Goal: Check status: Check status

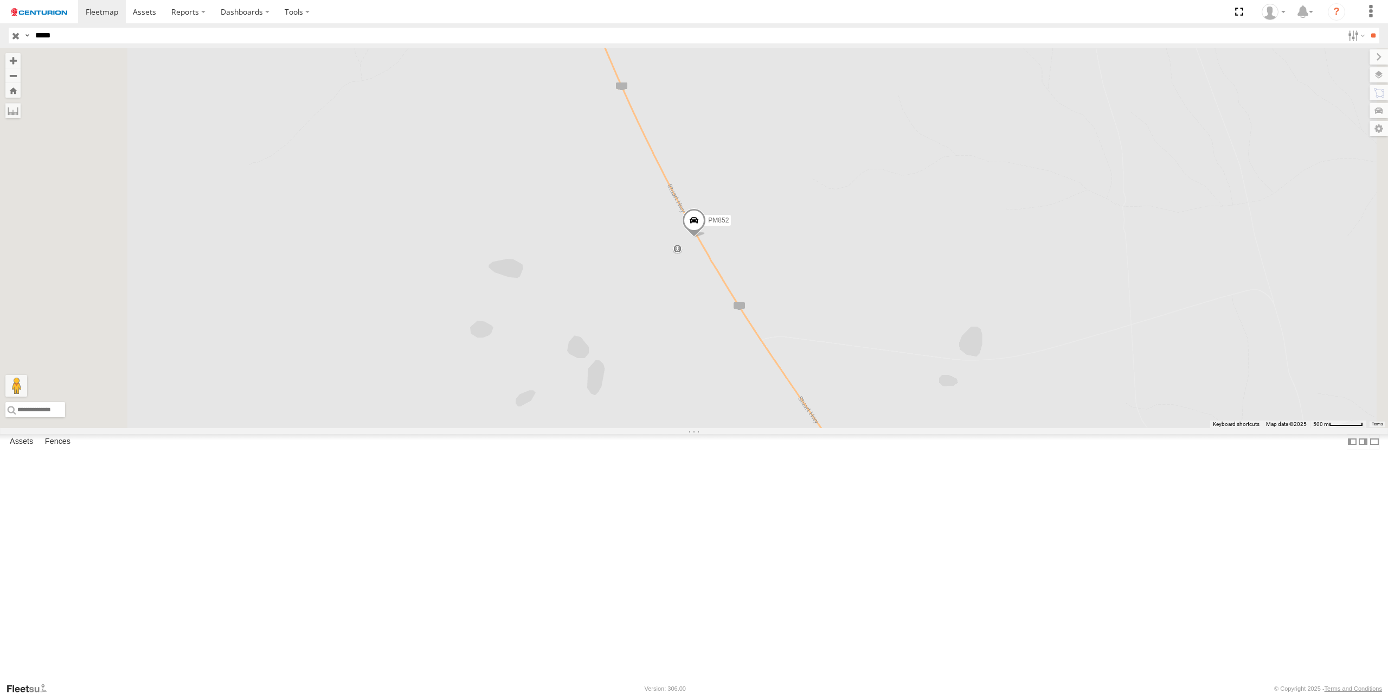
select select "**********"
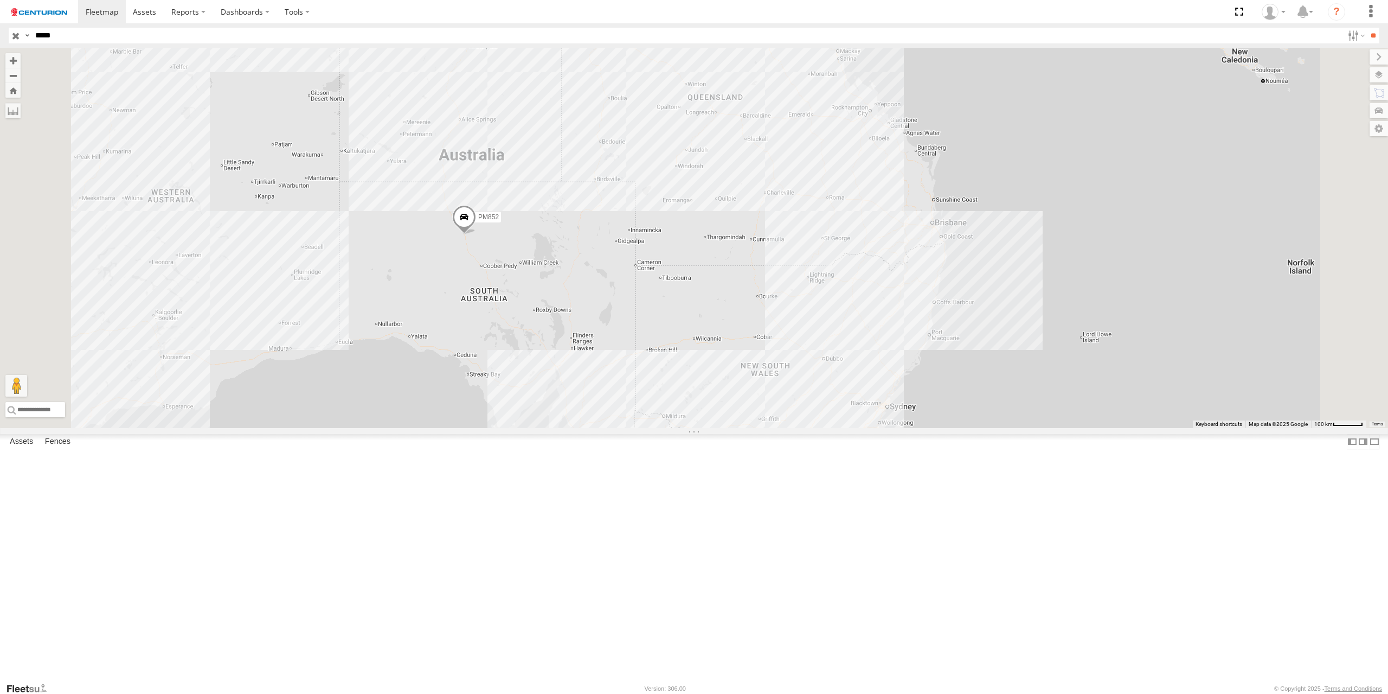
click at [946, 428] on div "PM852" at bounding box center [694, 238] width 1388 height 380
click at [927, 428] on div "PM852 Collision - Newell Highway, Parkes 0" at bounding box center [694, 238] width 1388 height 380
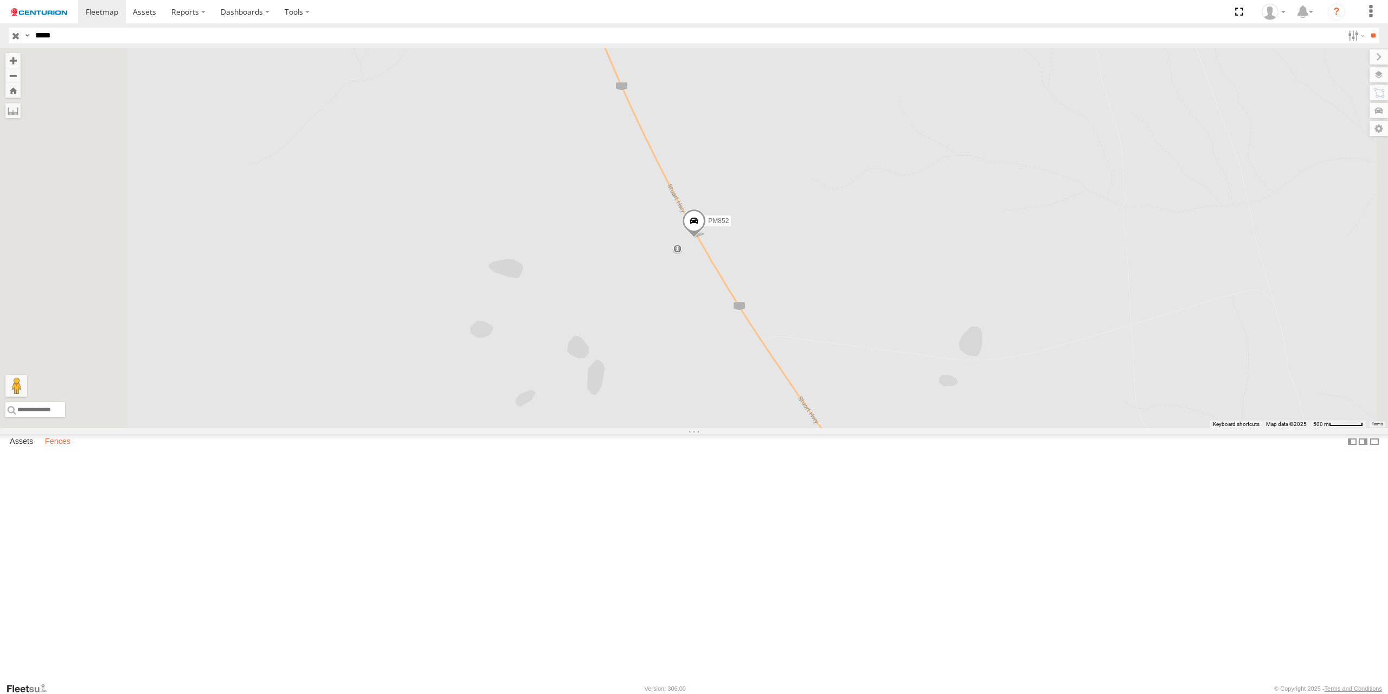
click at [65, 449] on label "Fences" at bounding box center [58, 441] width 36 height 15
click at [13, 449] on label "Assets" at bounding box center [21, 441] width 34 height 15
click at [0, 0] on link at bounding box center [0, 0] width 0 height 0
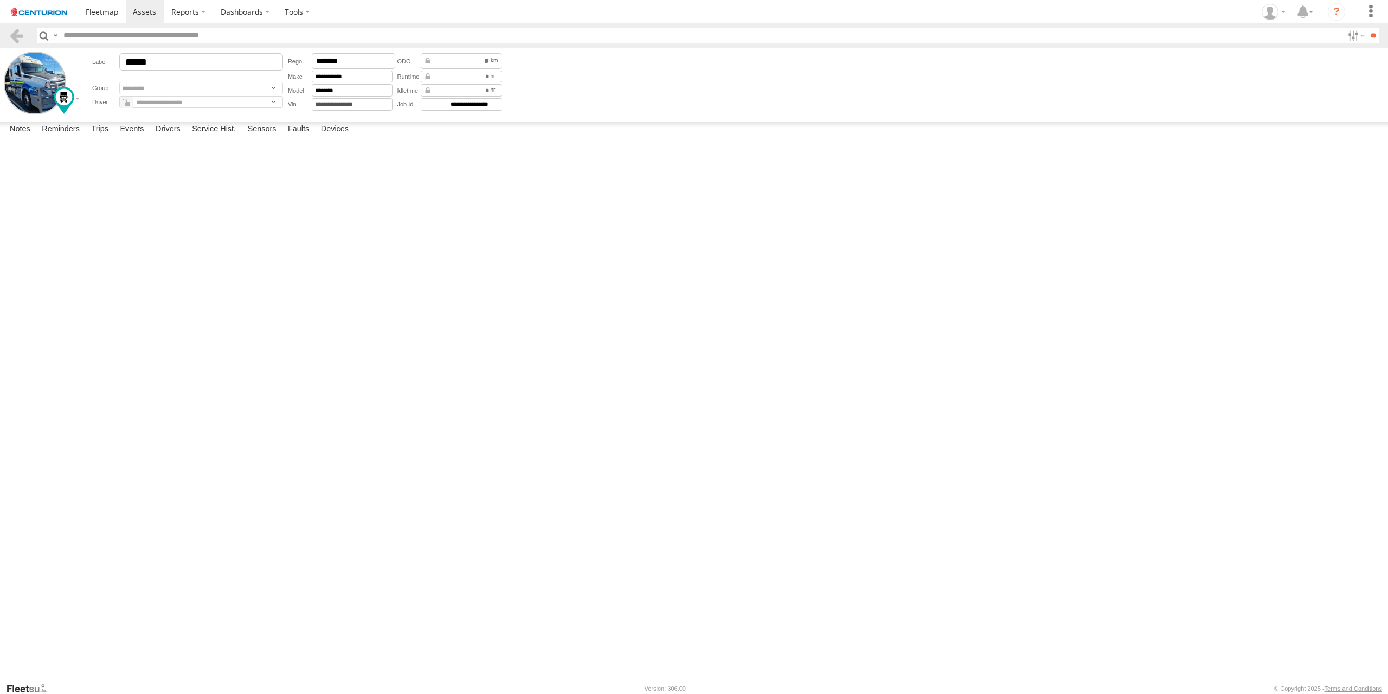
click at [0, 0] on link at bounding box center [0, 0] width 0 height 0
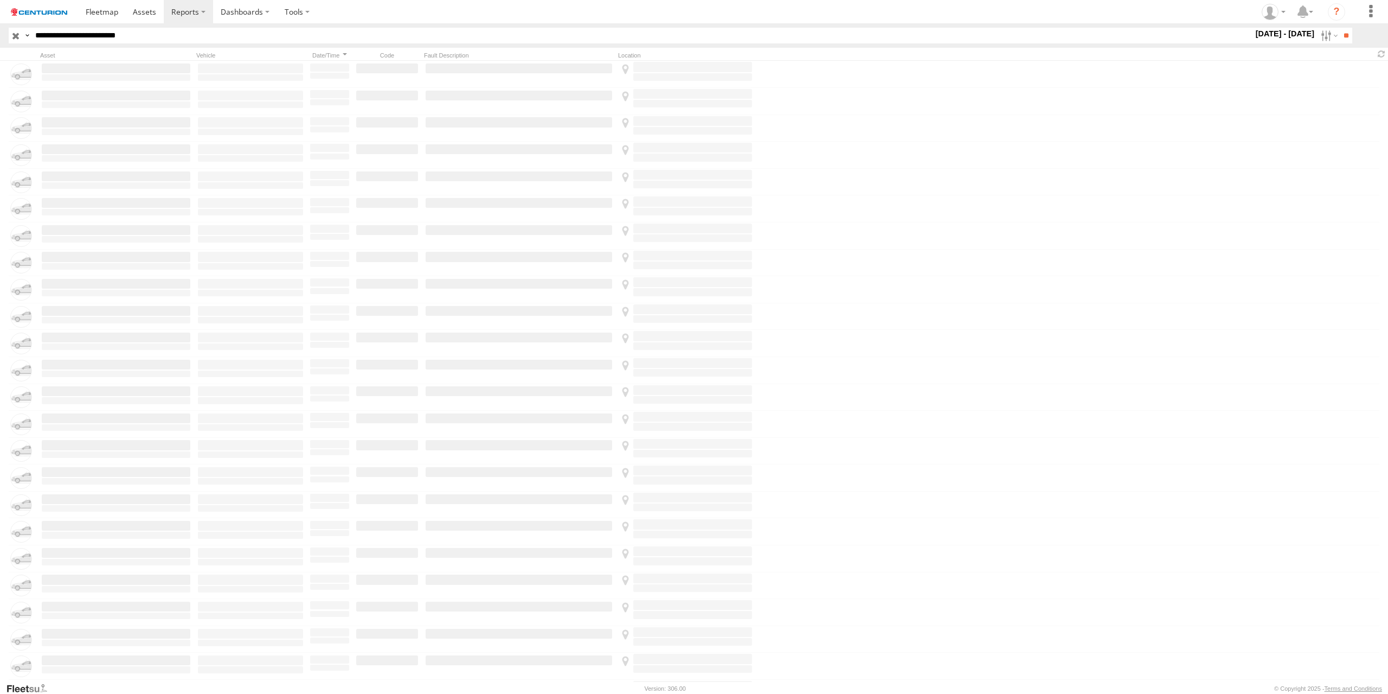
click at [18, 36] on input "button" at bounding box center [16, 36] width 14 height 16
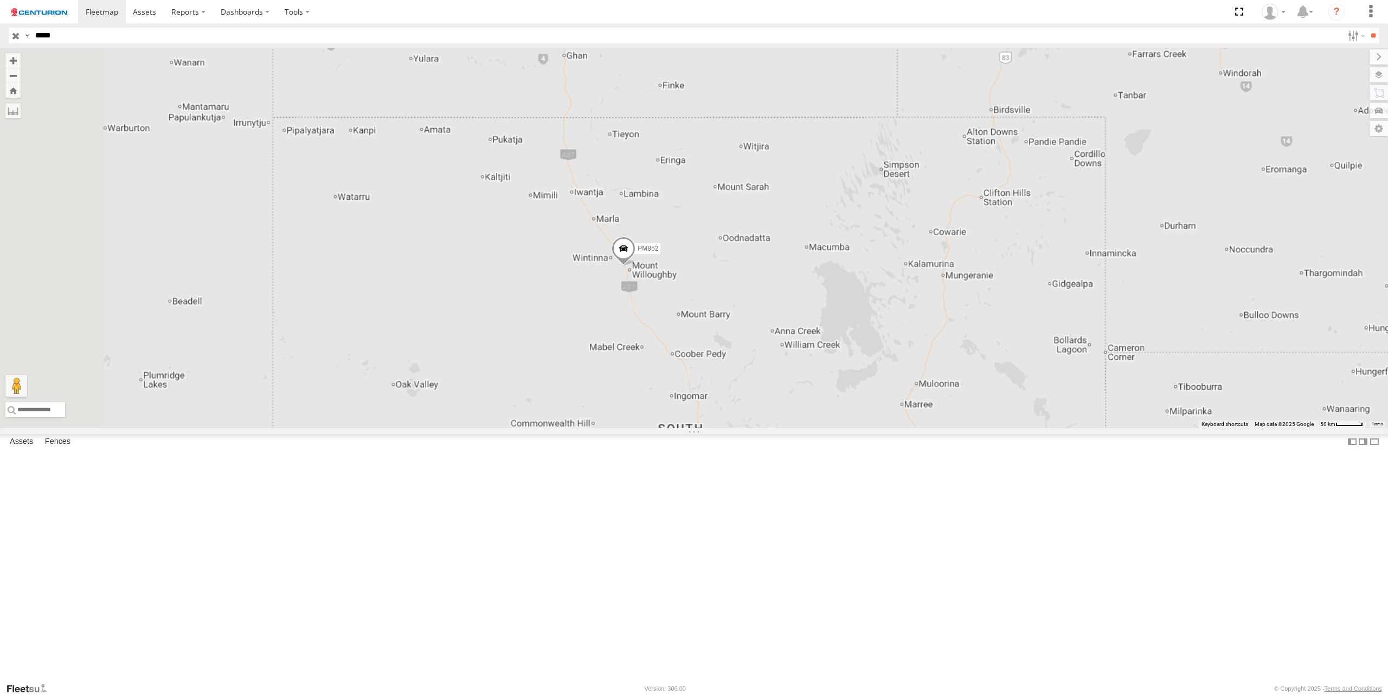
drag, startPoint x: 553, startPoint y: 403, endPoint x: 707, endPoint y: 381, distance: 155.6
click at [707, 381] on div "PM852" at bounding box center [694, 238] width 1388 height 380
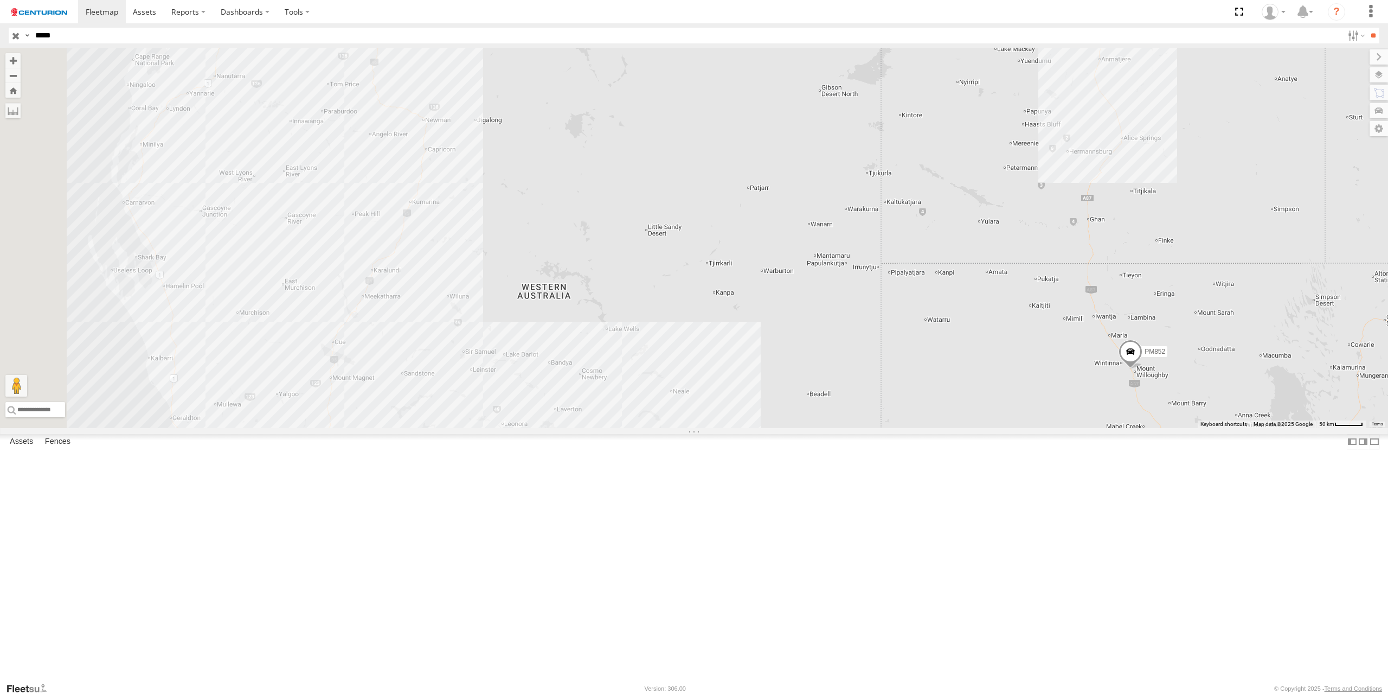
drag, startPoint x: 470, startPoint y: 350, endPoint x: 959, endPoint y: 461, distance: 501.6
click at [959, 428] on div "PM852" at bounding box center [694, 238] width 1388 height 380
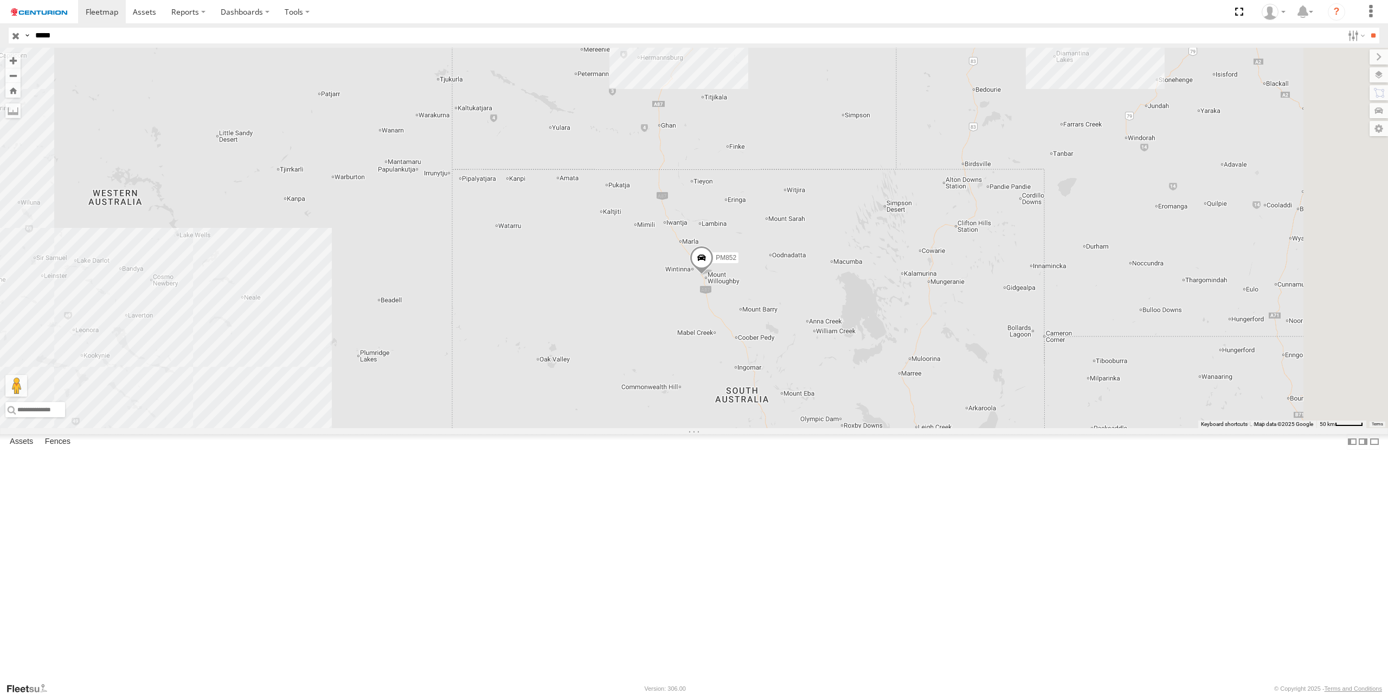
drag, startPoint x: 1023, startPoint y: 505, endPoint x: 588, endPoint y: 411, distance: 445.5
click at [591, 411] on div "PM852" at bounding box center [694, 238] width 1388 height 380
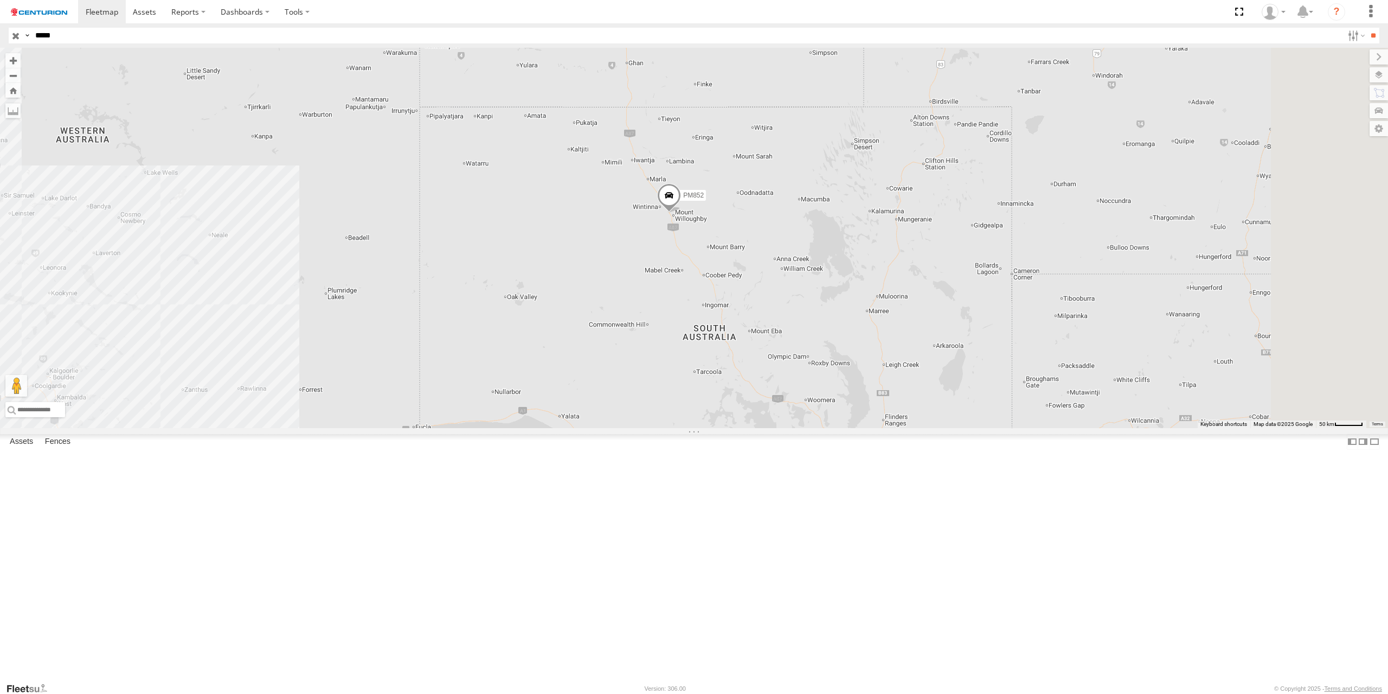
drag, startPoint x: 764, startPoint y: 509, endPoint x: 738, endPoint y: 445, distance: 69.1
click at [738, 428] on div "PM852" at bounding box center [694, 238] width 1388 height 380
